Goal: Information Seeking & Learning: Learn about a topic

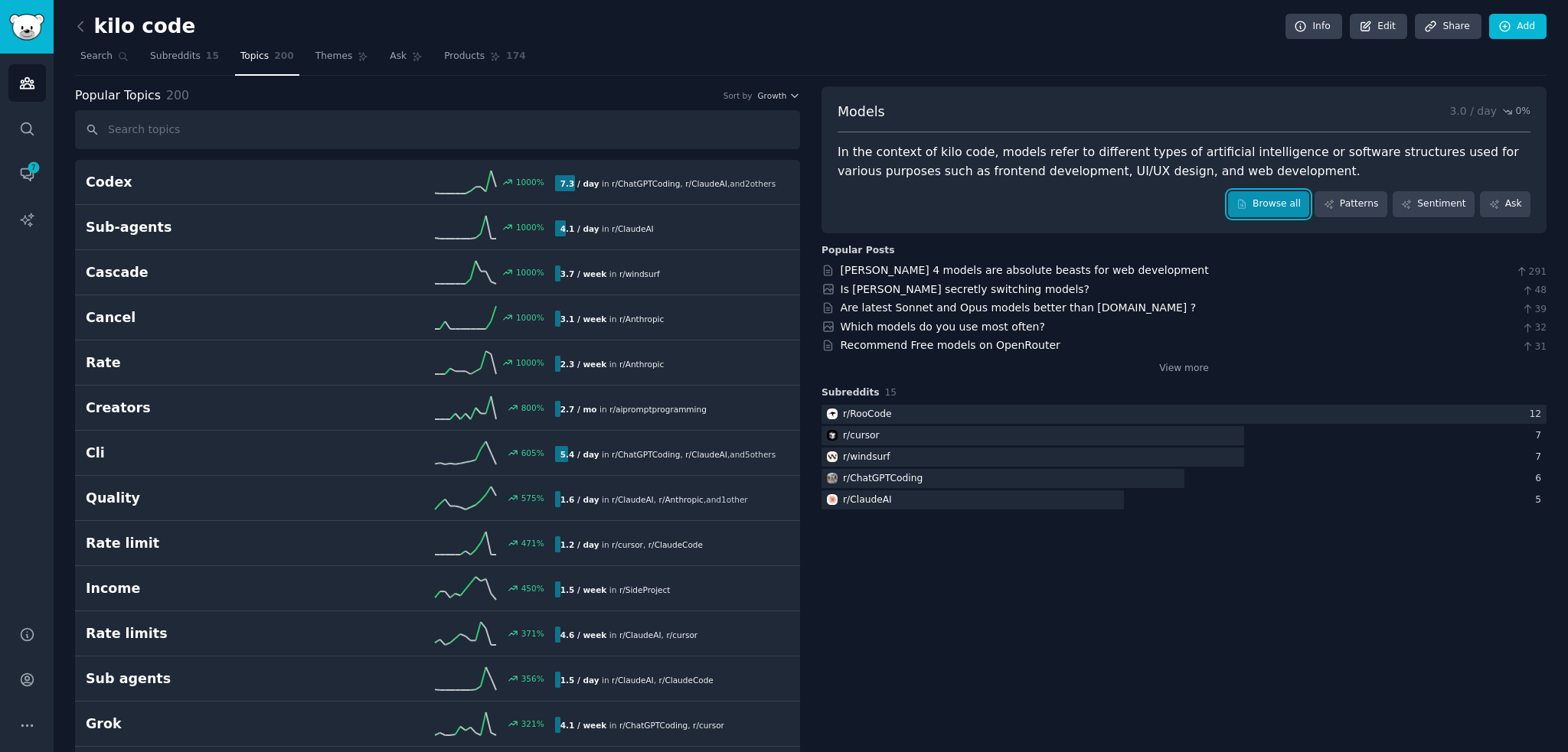
click at [1264, 199] on link "Browse all" at bounding box center [1269, 204] width 82 height 26
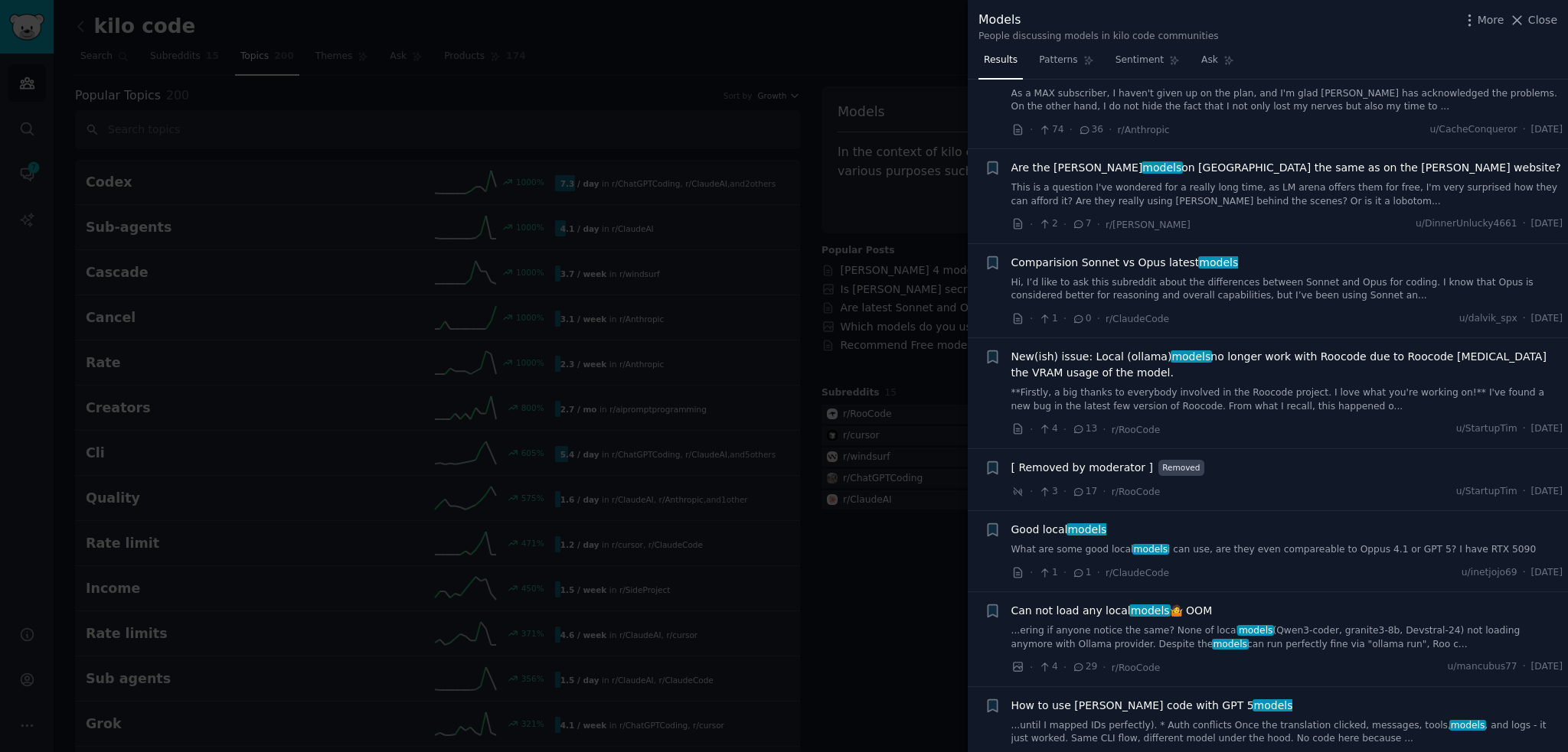
scroll to position [689, 0]
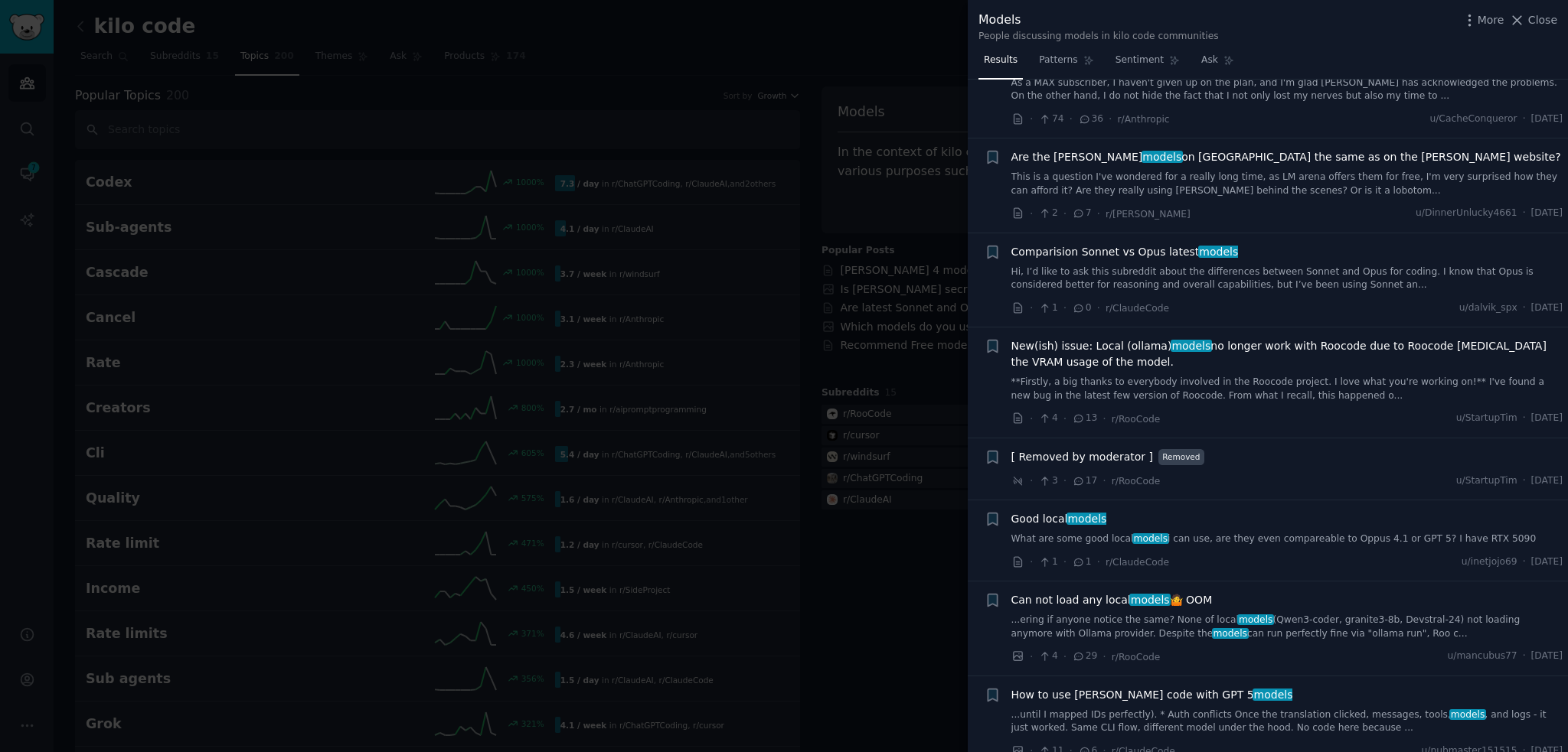
click at [1091, 517] on span "models" at bounding box center [1087, 519] width 41 height 13
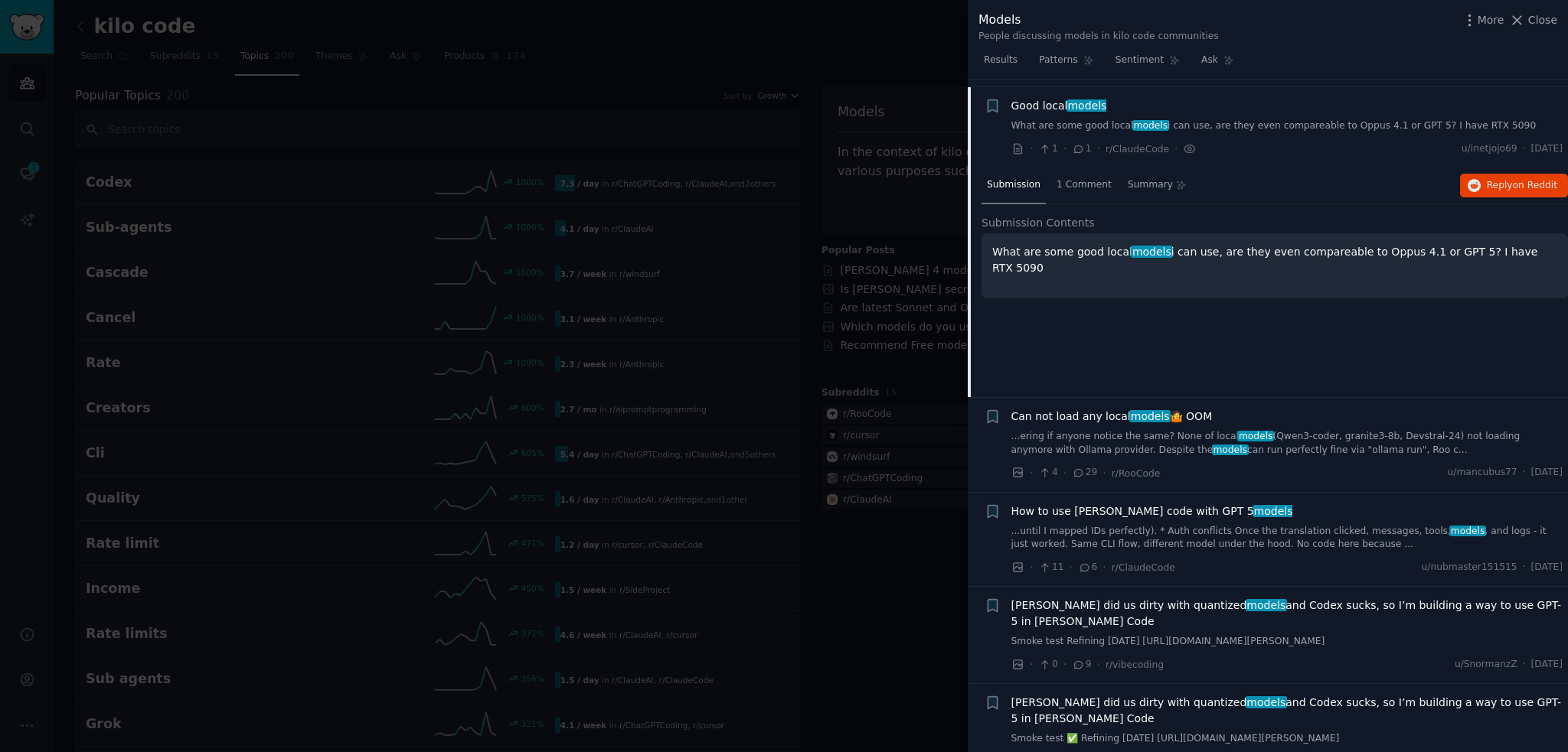
scroll to position [1108, 0]
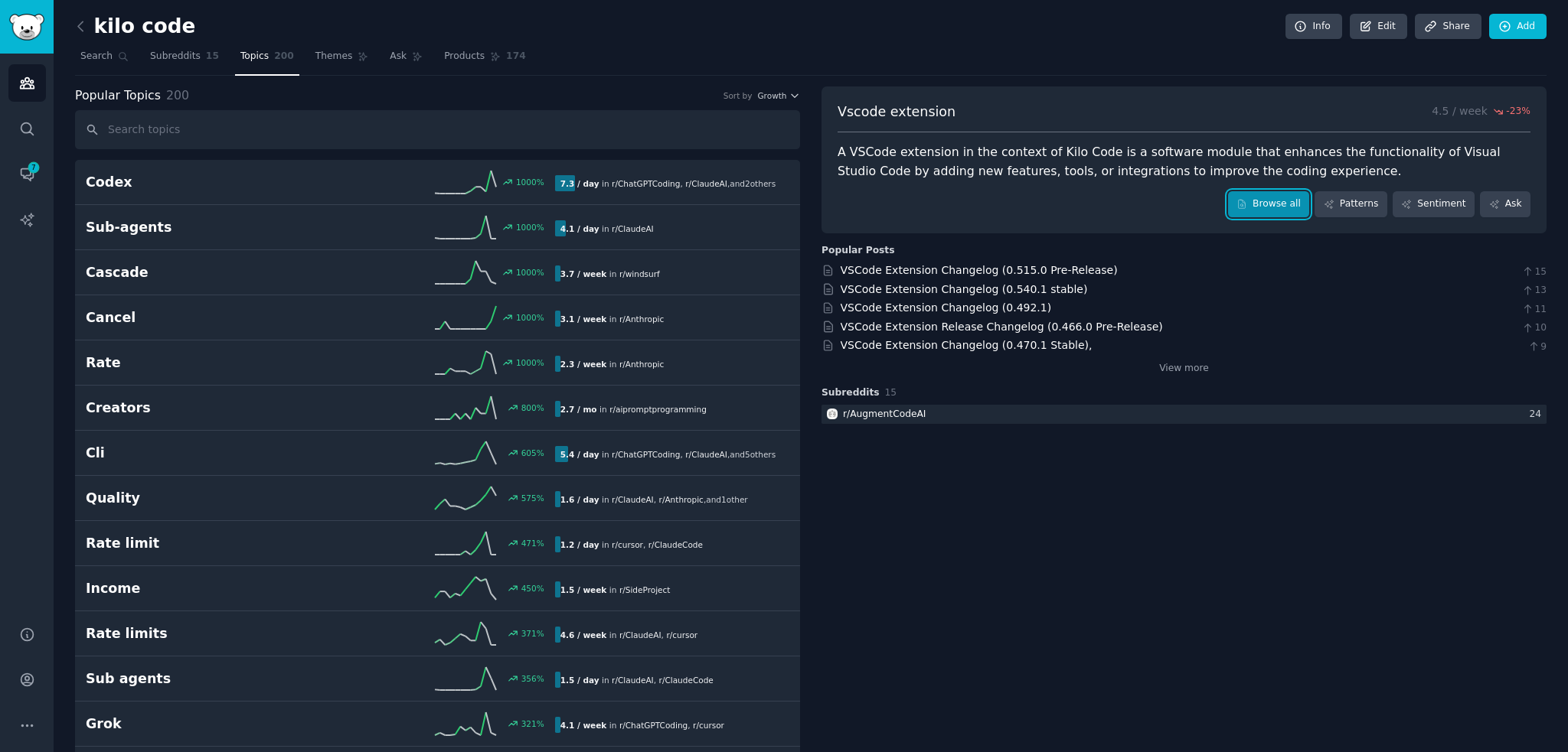
click at [1245, 205] on icon at bounding box center [1242, 204] width 7 height 8
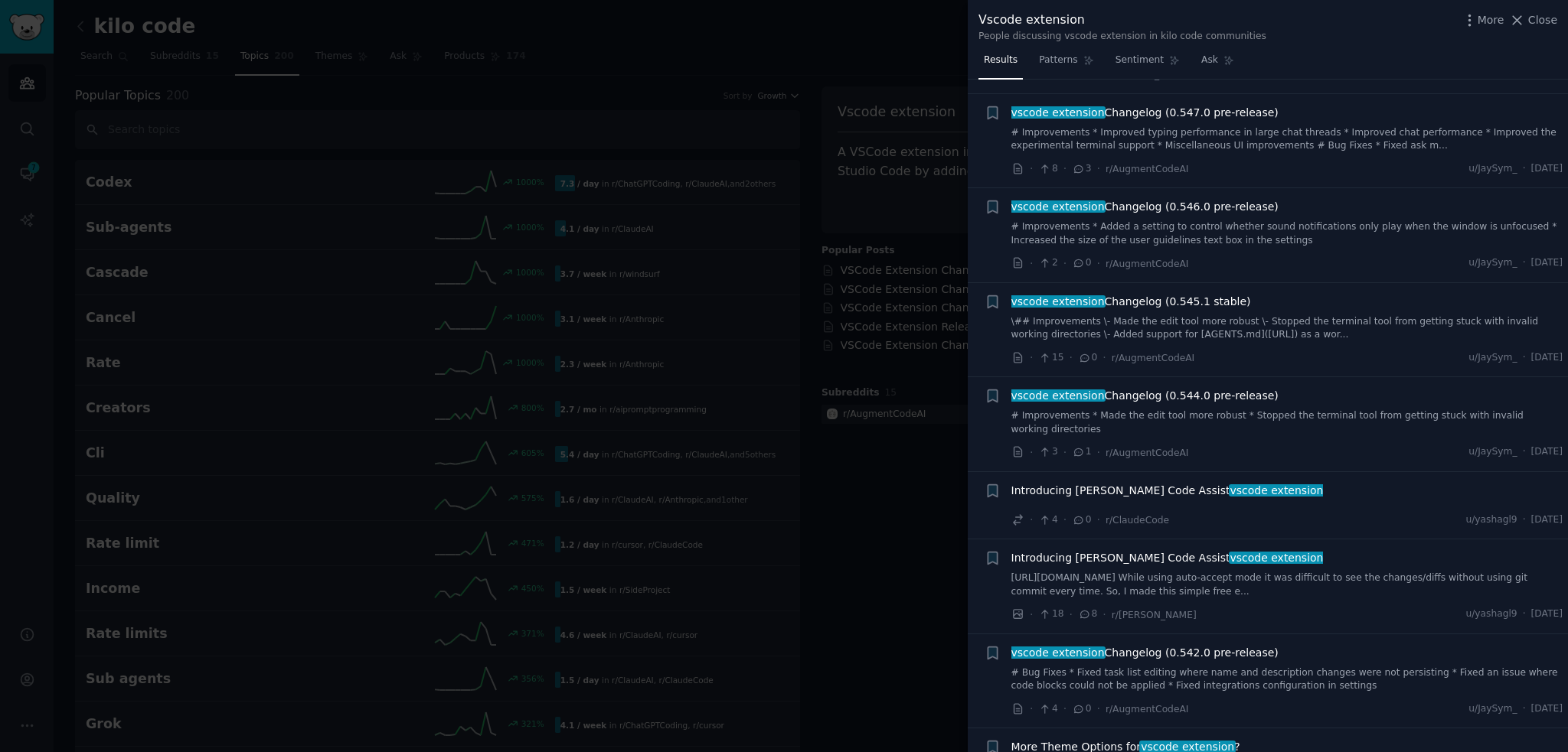
scroll to position [612, 0]
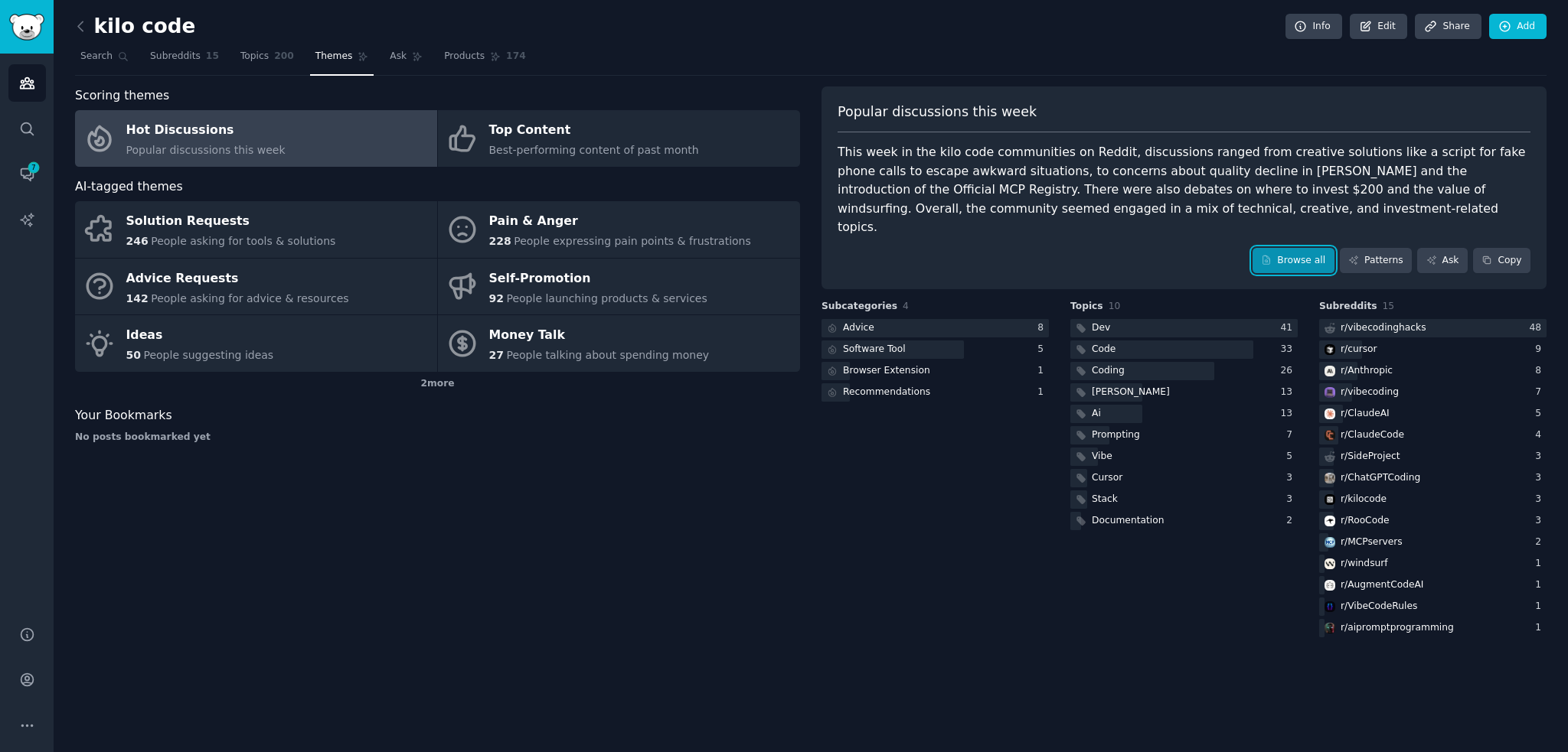
click at [1286, 248] on link "Browse all" at bounding box center [1293, 261] width 82 height 26
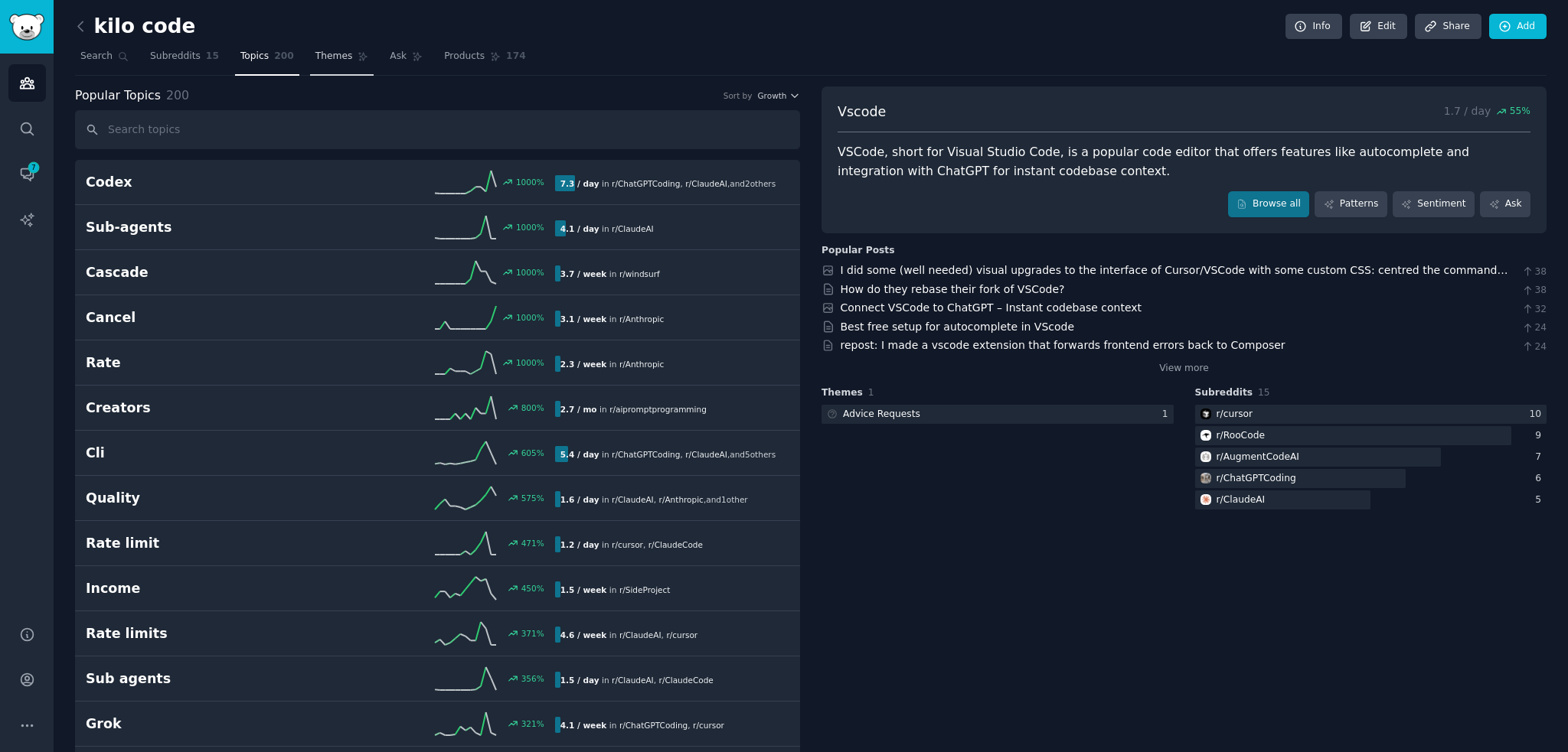
drag, startPoint x: 156, startPoint y: 54, endPoint x: 315, endPoint y: 58, distance: 159.1
click at [156, 54] on span "Subreddits" at bounding box center [175, 56] width 50 height 13
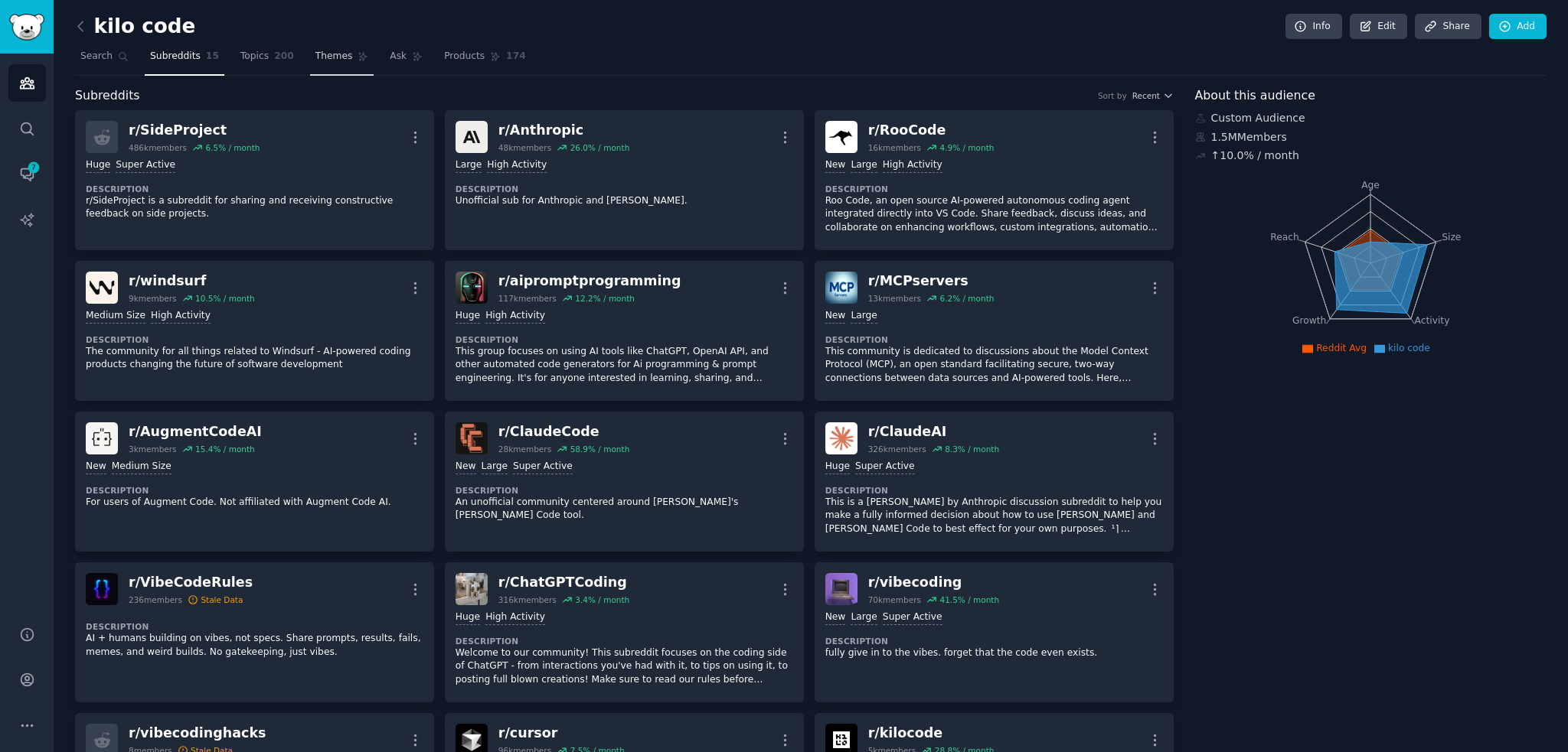
click at [315, 58] on span "Themes" at bounding box center [334, 56] width 38 height 13
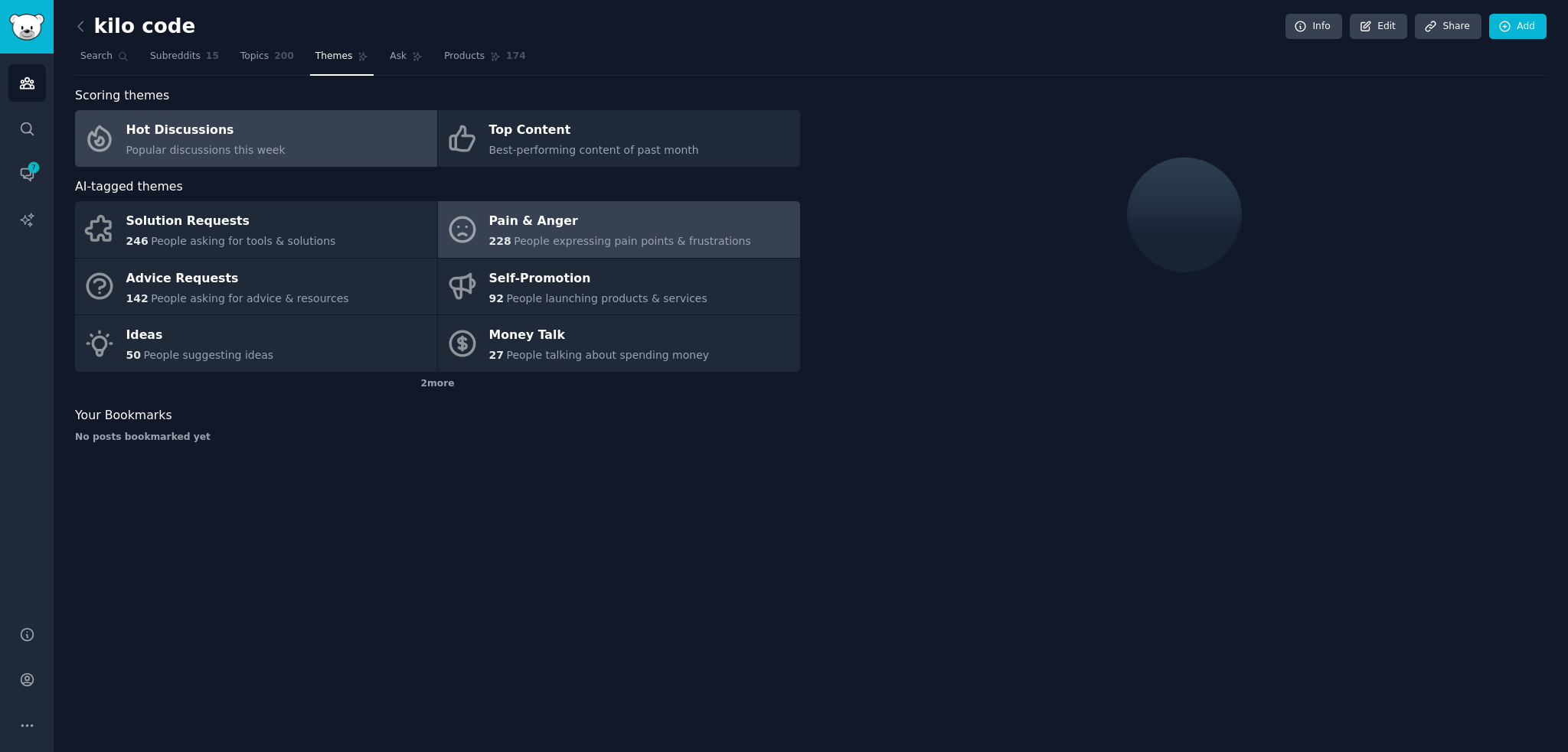
click at [540, 239] on span "People expressing pain points & frustrations" at bounding box center [632, 241] width 237 height 13
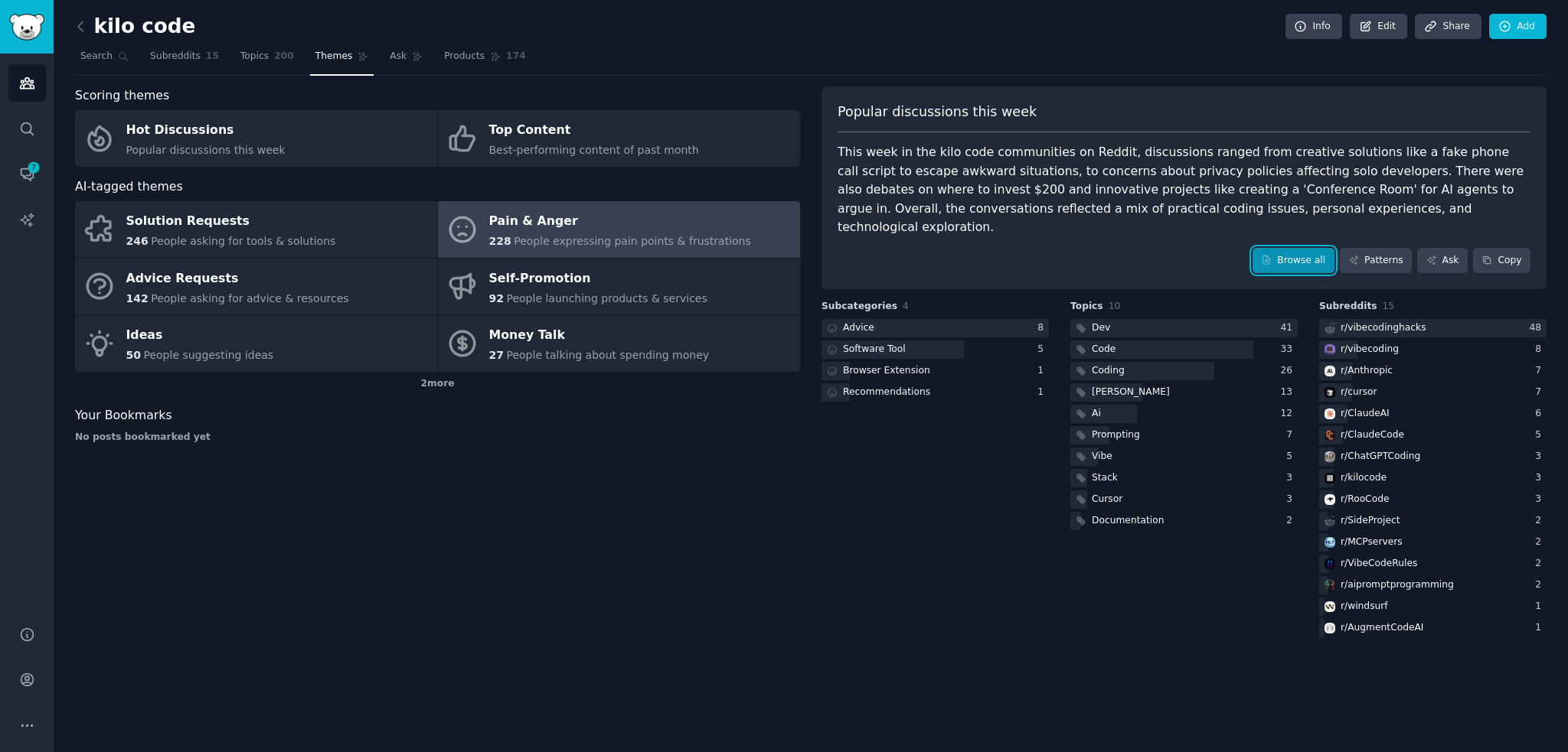
click at [1290, 248] on link "Browse all" at bounding box center [1293, 261] width 82 height 26
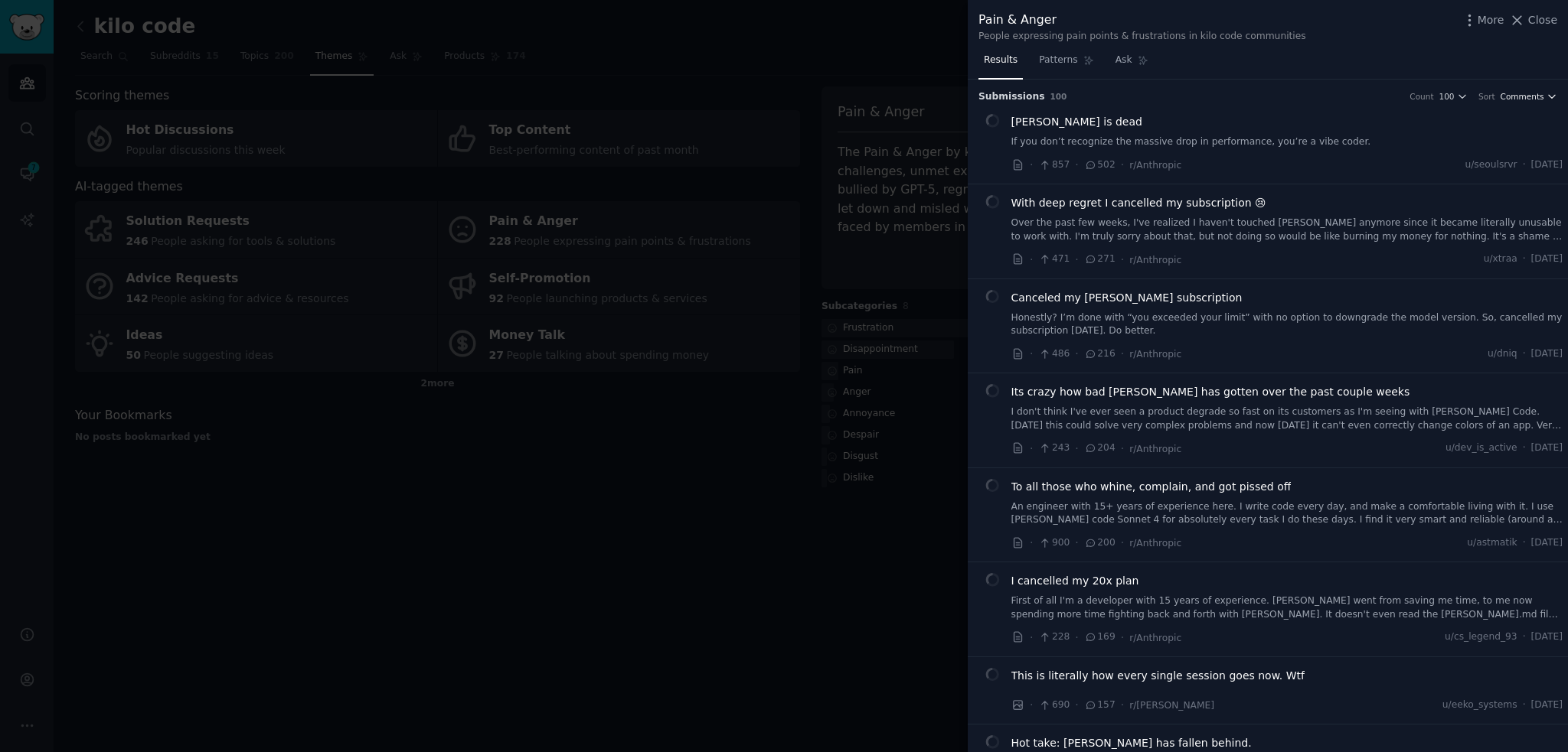
click at [1524, 93] on span "Comments" at bounding box center [1522, 96] width 44 height 11
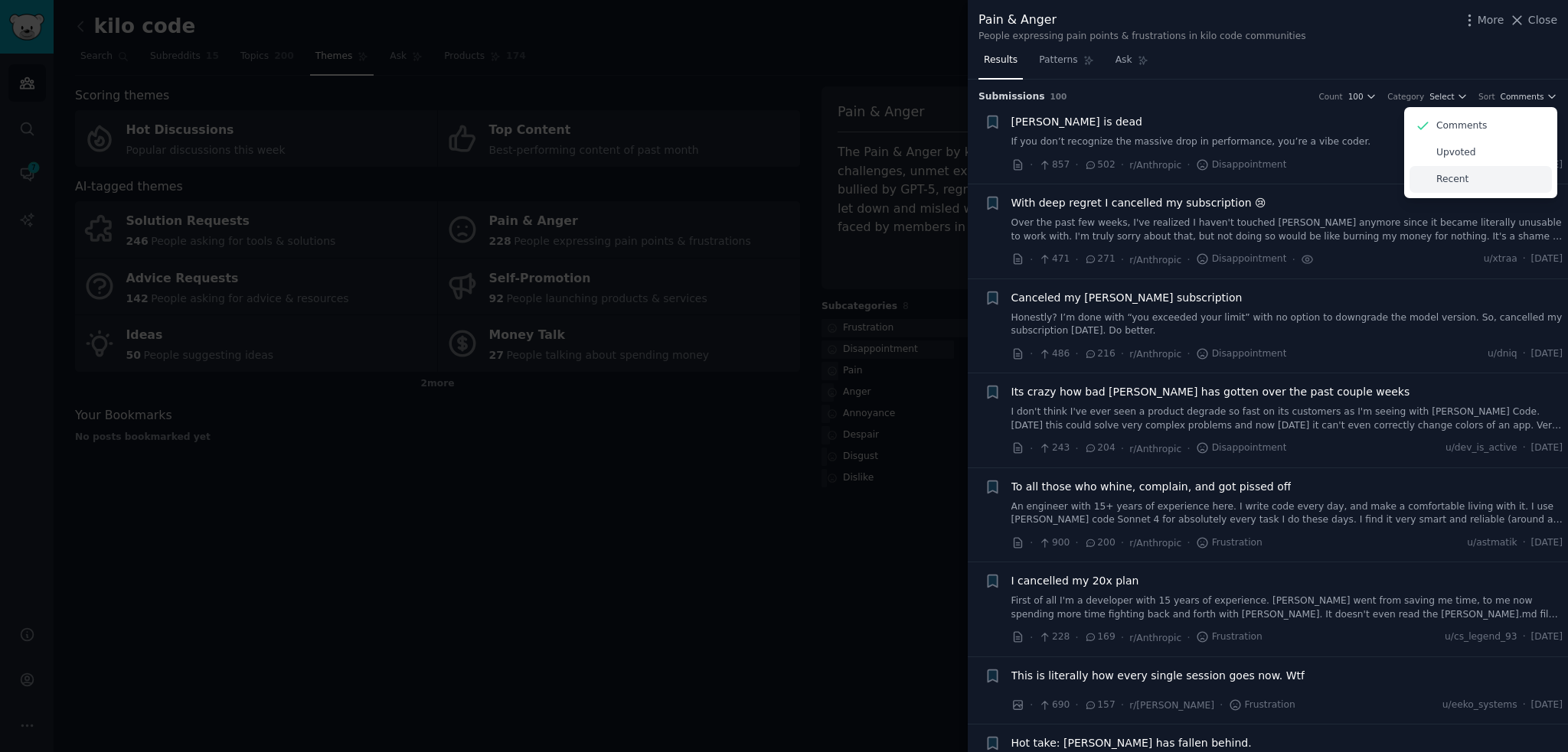
click at [1449, 180] on p "Recent" at bounding box center [1452, 179] width 32 height 13
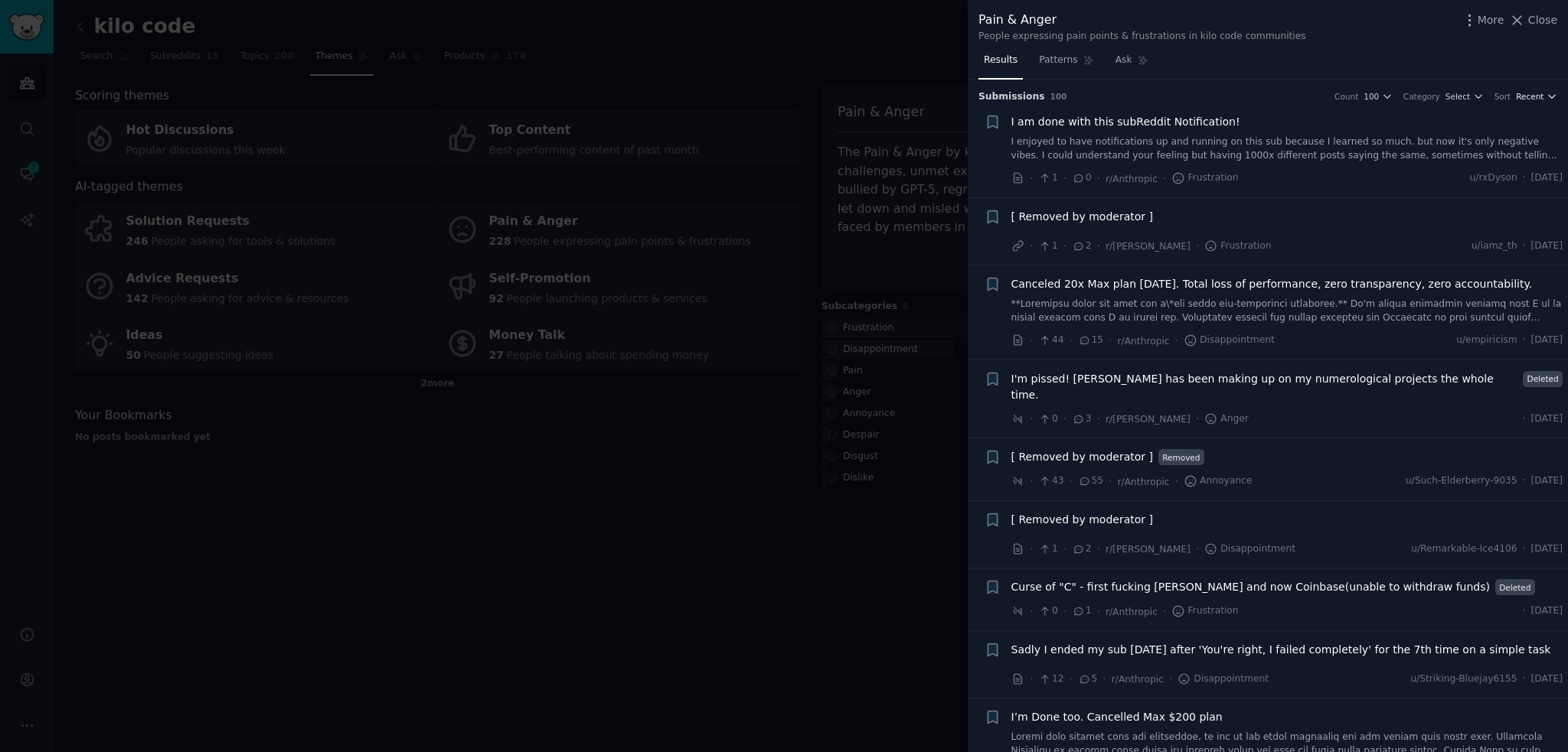
click at [1528, 94] on span "Recent" at bounding box center [1529, 96] width 28 height 11
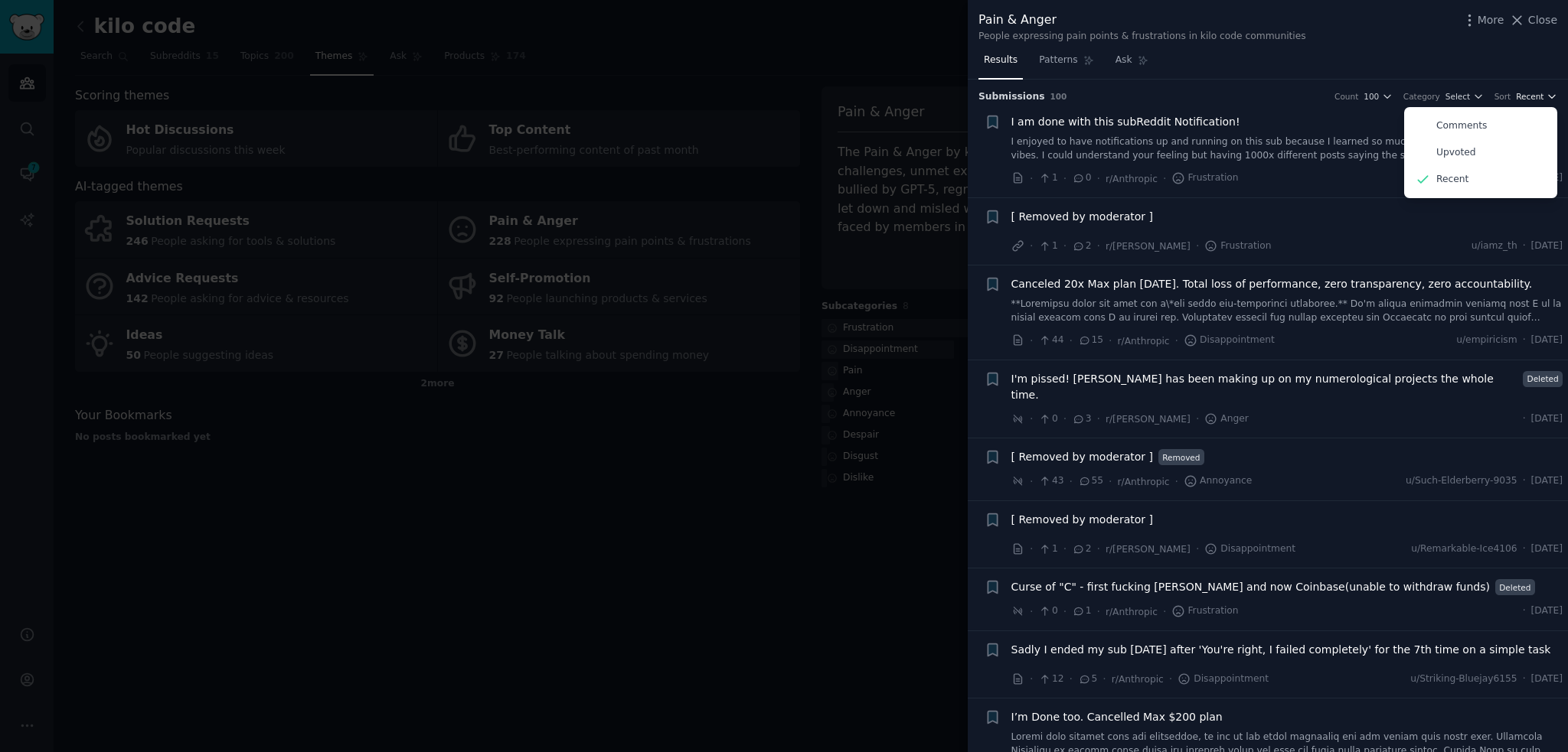
click at [1528, 94] on span "Recent" at bounding box center [1529, 96] width 28 height 11
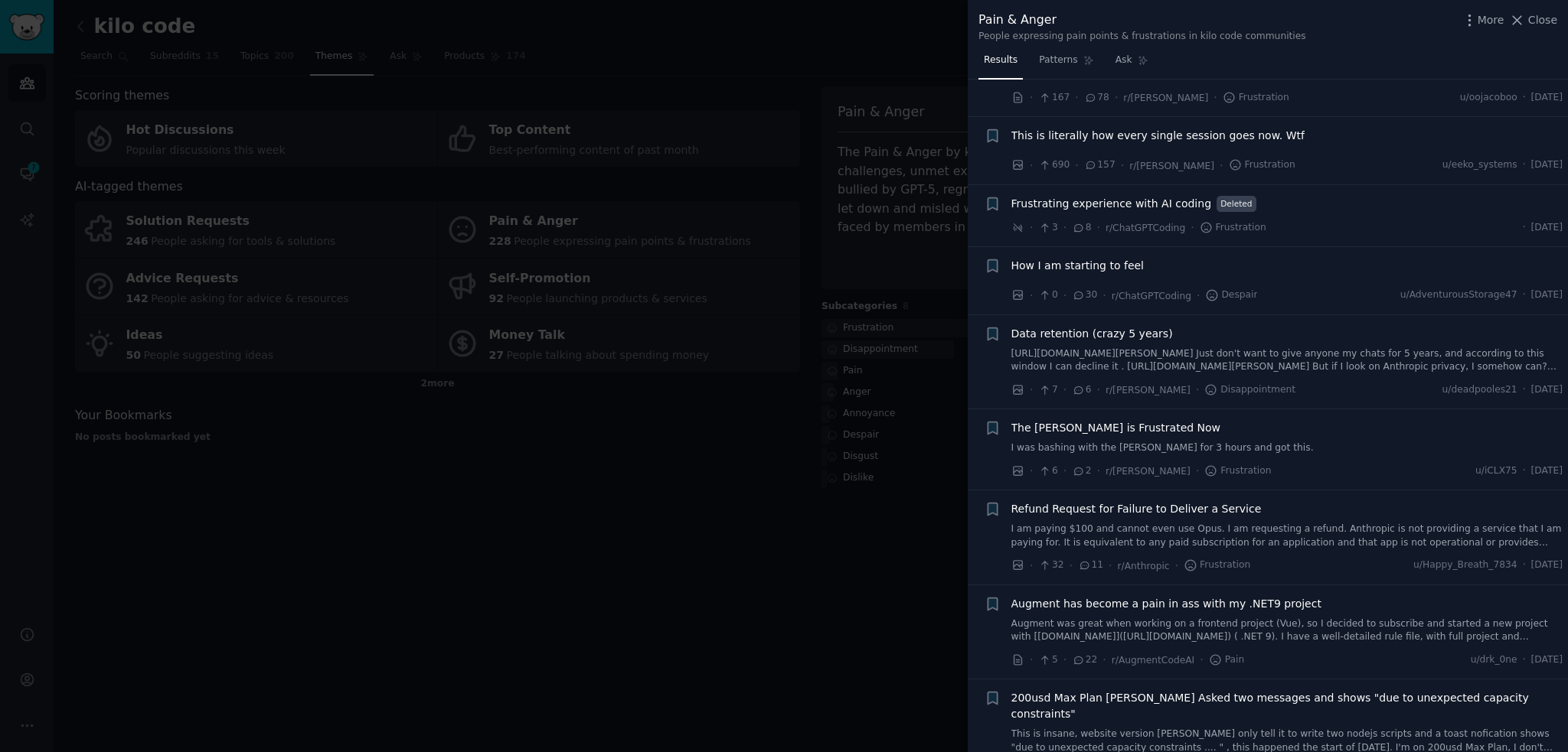
scroll to position [2317, 0]
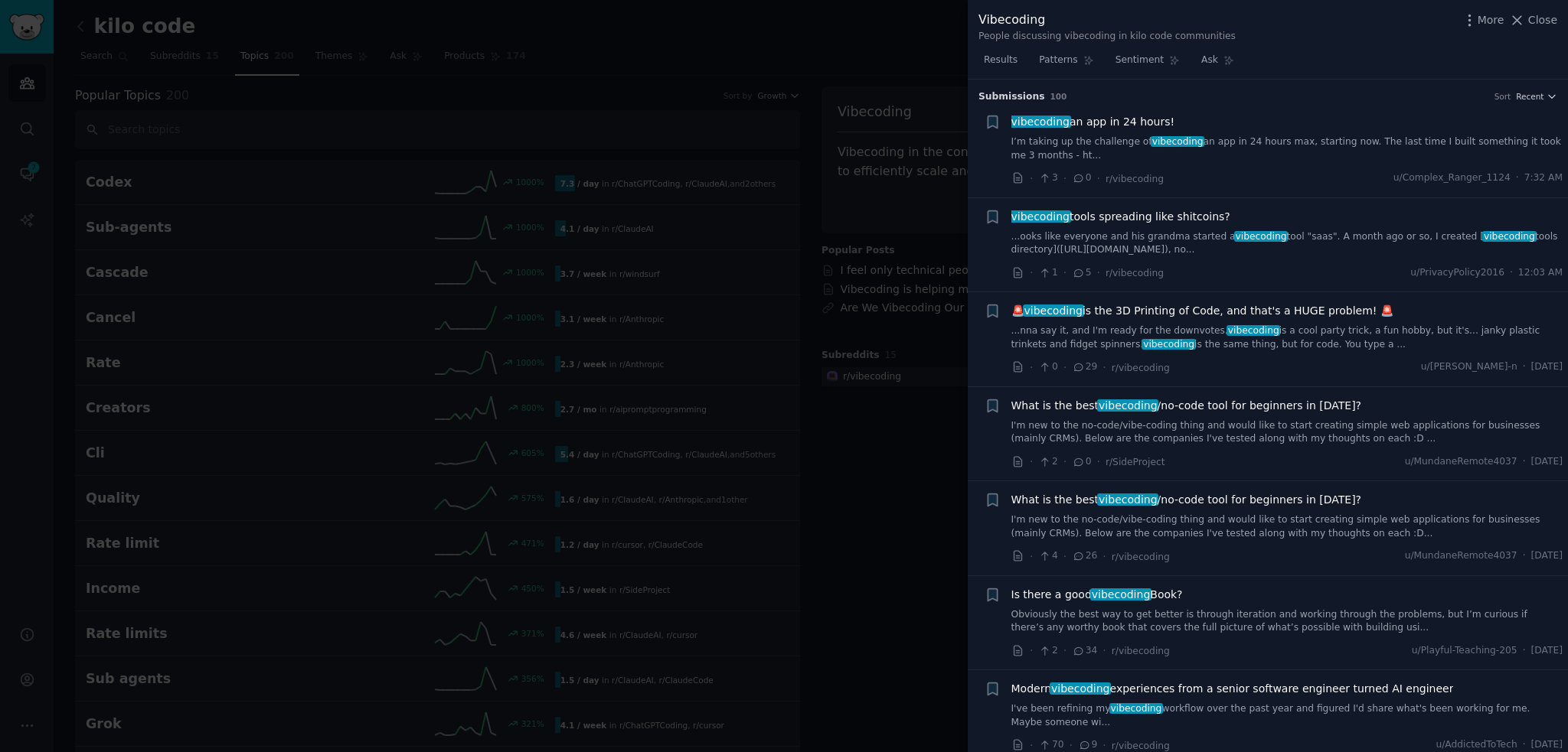
scroll to position [3237, 0]
